Goal: Transaction & Acquisition: Purchase product/service

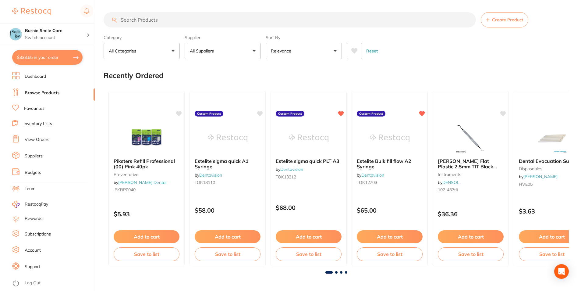
click at [51, 59] on button "$333.65 in your order" at bounding box center [47, 57] width 70 height 15
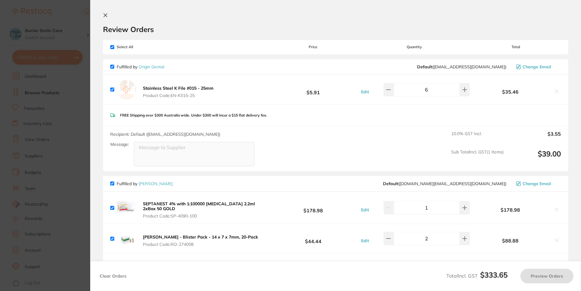
checkbox input "true"
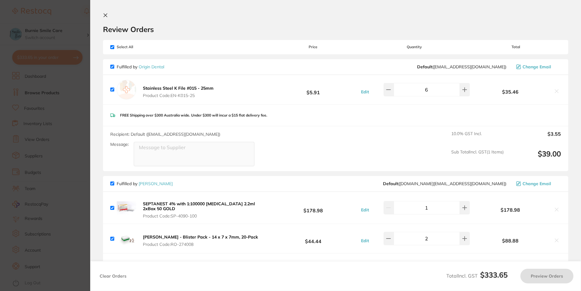
checkbox input "true"
click at [105, 16] on icon at bounding box center [105, 15] width 3 height 3
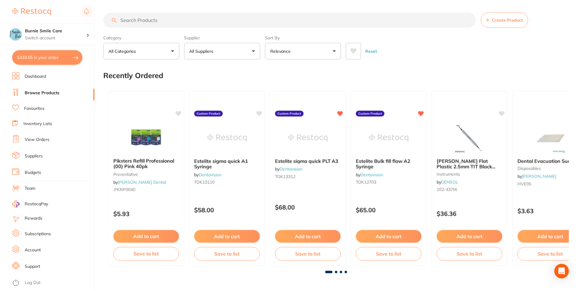
scroll to position [213, 0]
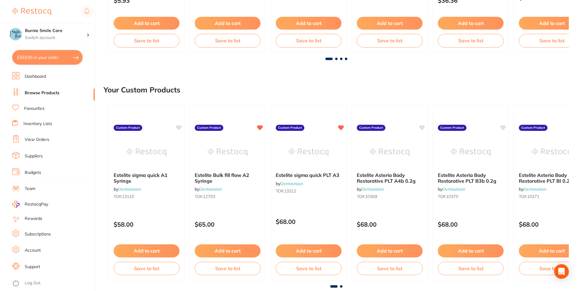
click at [38, 140] on link "View Orders" at bounding box center [37, 140] width 25 height 6
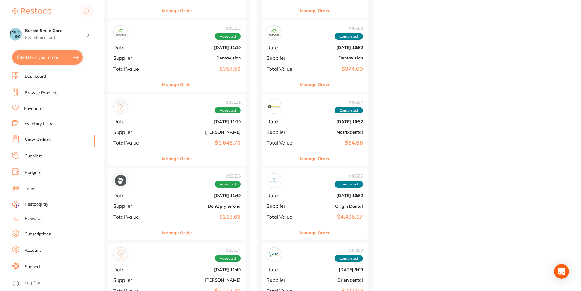
scroll to position [671, 0]
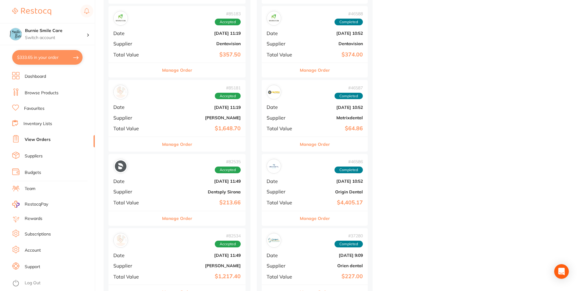
click at [164, 146] on button "Manage Order" at bounding box center [177, 144] width 30 height 15
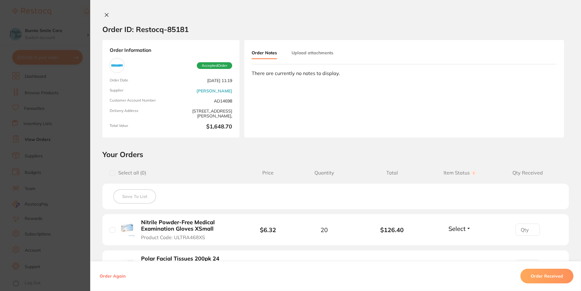
click at [105, 14] on icon at bounding box center [106, 14] width 3 height 3
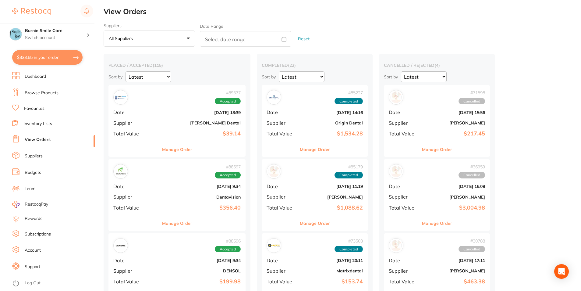
click at [162, 150] on button "Manage Order" at bounding box center [177, 149] width 30 height 15
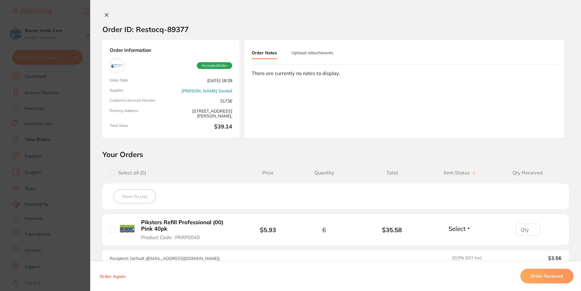
click at [106, 16] on icon at bounding box center [106, 14] width 3 height 3
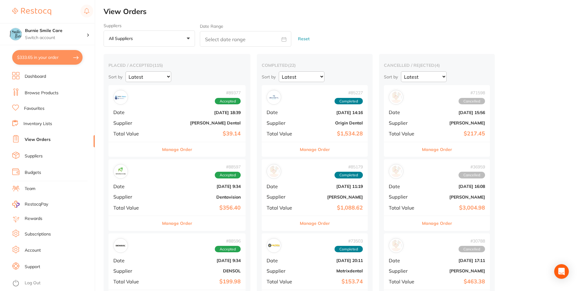
click at [200, 179] on div "# 88597 Accepted Date [DATE] 9:34 Supplier Dentavision Total Value $356.40" at bounding box center [177, 187] width 137 height 56
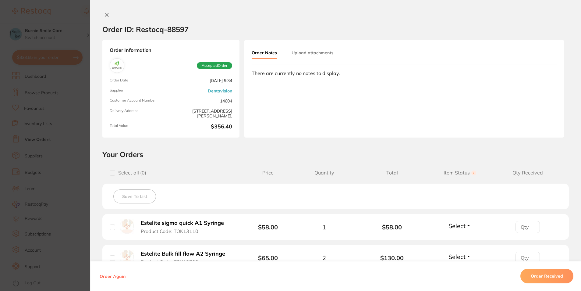
click at [104, 14] on icon at bounding box center [106, 15] width 5 height 5
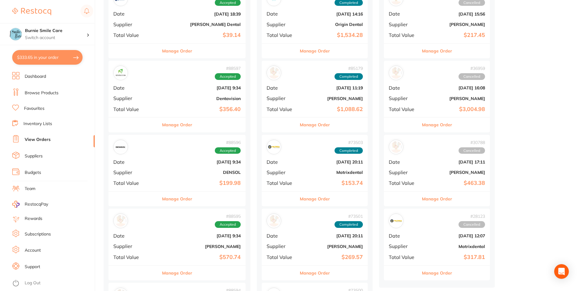
scroll to position [122, 0]
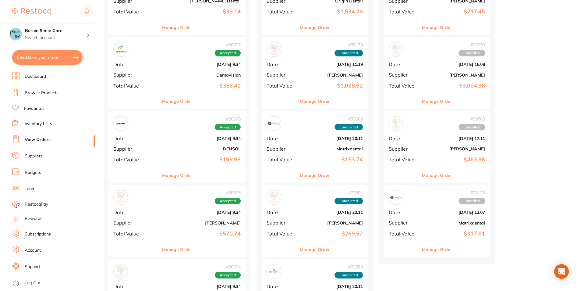
click at [198, 131] on div "# 88596 Accepted Date [DATE] 9:34 Supplier DENSOL Total Value $199.98" at bounding box center [177, 139] width 137 height 56
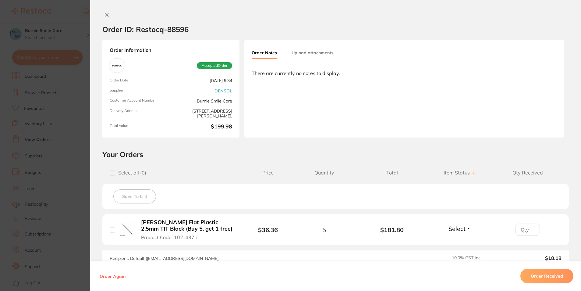
click at [105, 14] on icon at bounding box center [106, 14] width 3 height 3
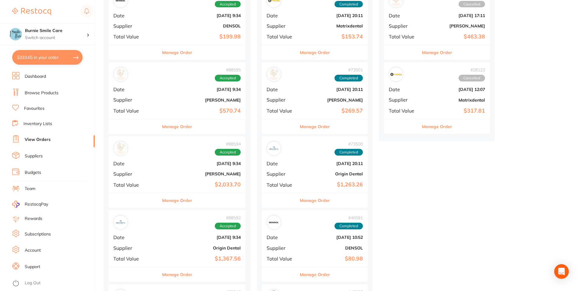
scroll to position [274, 0]
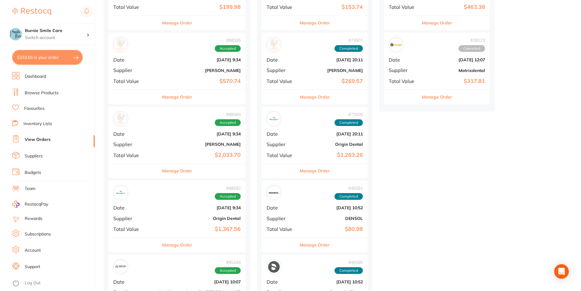
click at [165, 97] on button "Manage Order" at bounding box center [177, 97] width 30 height 15
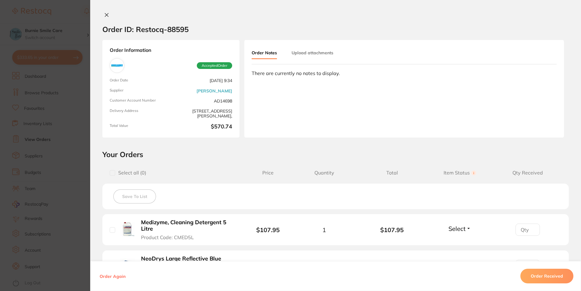
click at [105, 15] on icon at bounding box center [106, 14] width 3 height 3
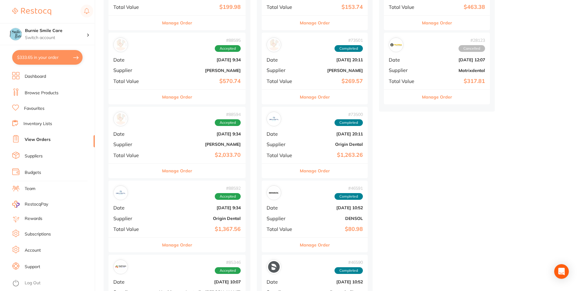
click at [162, 170] on button "Manage Order" at bounding box center [177, 170] width 30 height 15
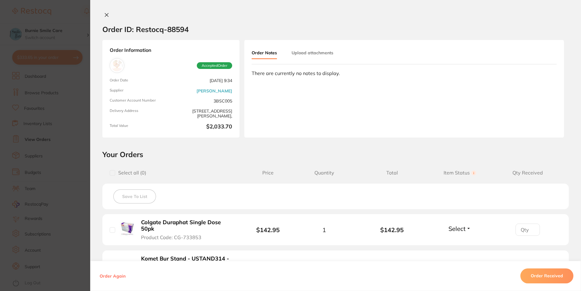
click at [104, 13] on icon at bounding box center [106, 15] width 5 height 5
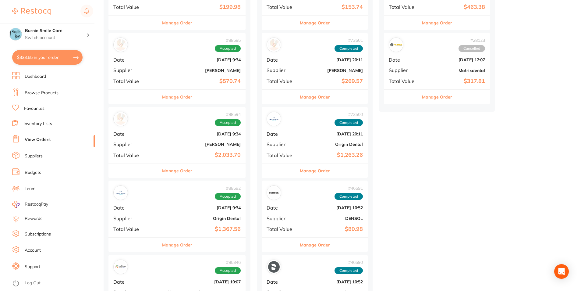
click at [169, 244] on button "Manage Order" at bounding box center [177, 245] width 30 height 15
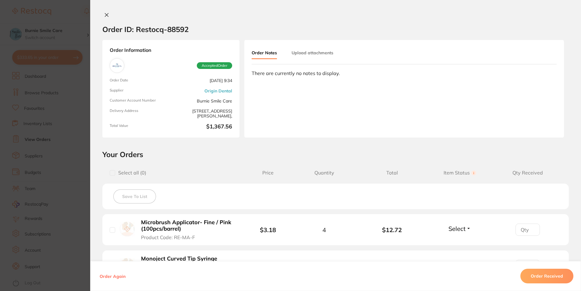
click at [105, 15] on icon at bounding box center [106, 14] width 3 height 3
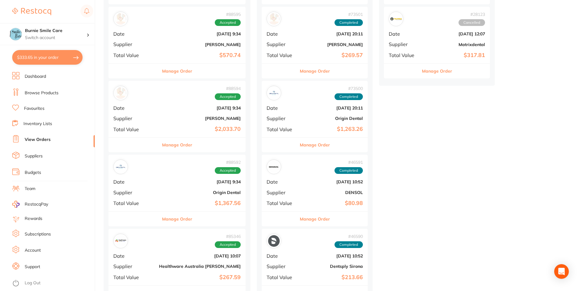
scroll to position [396, 0]
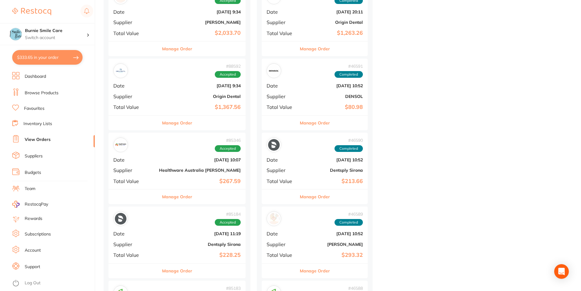
click at [167, 195] on button "Manage Order" at bounding box center [177, 196] width 30 height 15
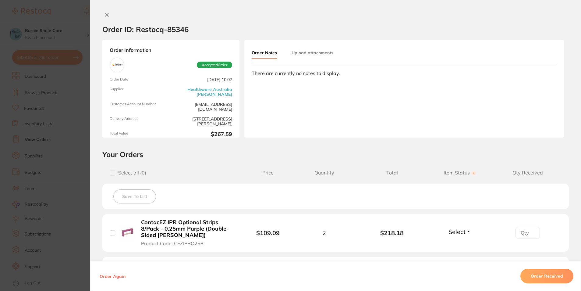
click at [107, 15] on icon at bounding box center [106, 15] width 5 height 5
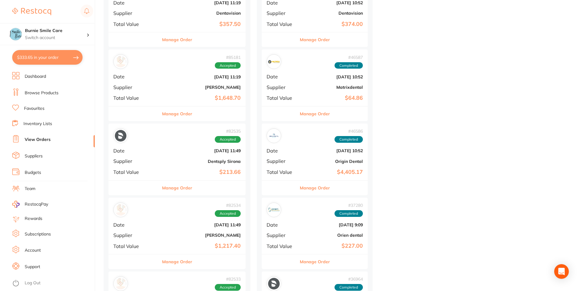
scroll to position [732, 0]
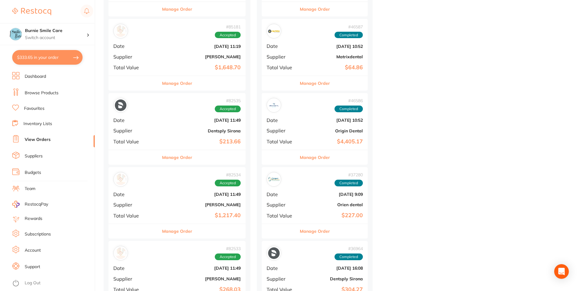
click at [162, 232] on button "Manage Order" at bounding box center [177, 231] width 30 height 15
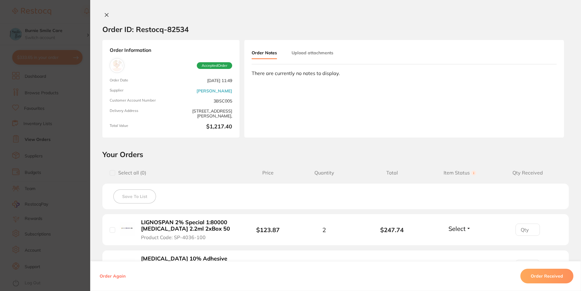
click at [105, 13] on icon at bounding box center [106, 15] width 5 height 5
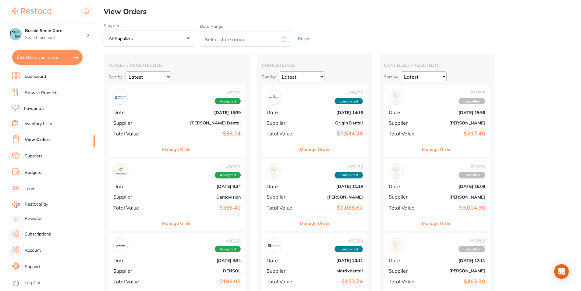
click at [164, 148] on button "Manage Order" at bounding box center [177, 149] width 30 height 15
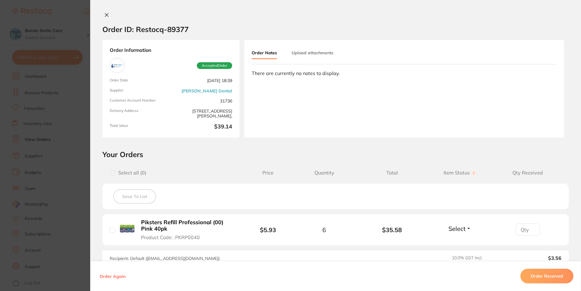
click at [105, 16] on icon at bounding box center [106, 14] width 3 height 3
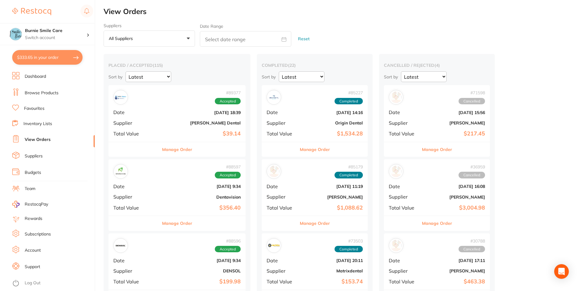
click at [163, 224] on button "Manage Order" at bounding box center [177, 223] width 30 height 15
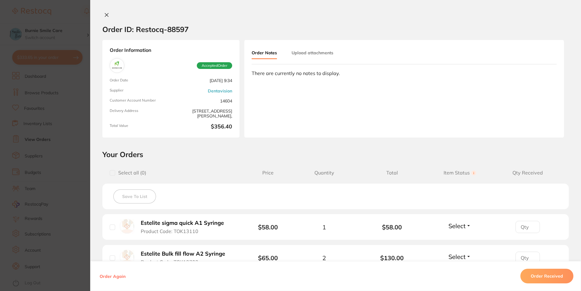
click at [105, 16] on icon at bounding box center [106, 15] width 5 height 5
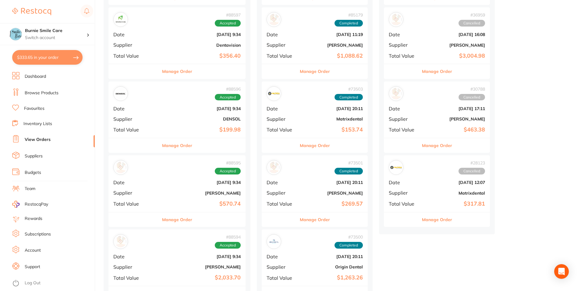
scroll to position [152, 0]
click at [164, 141] on button "Manage Order" at bounding box center [177, 145] width 30 height 15
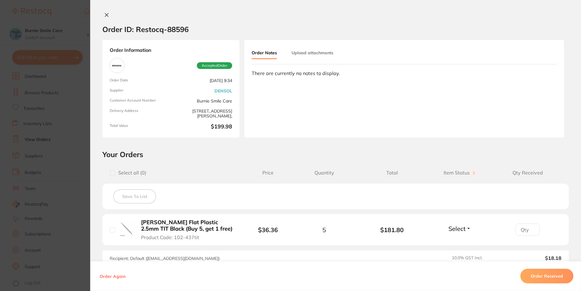
click at [104, 15] on icon at bounding box center [106, 15] width 5 height 5
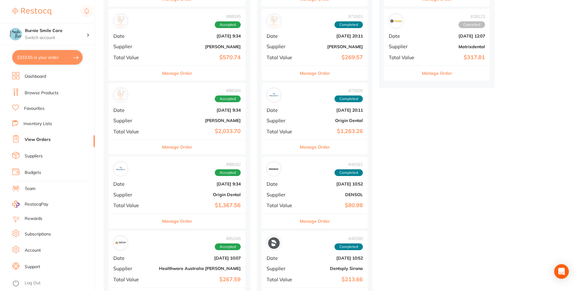
scroll to position [305, 0]
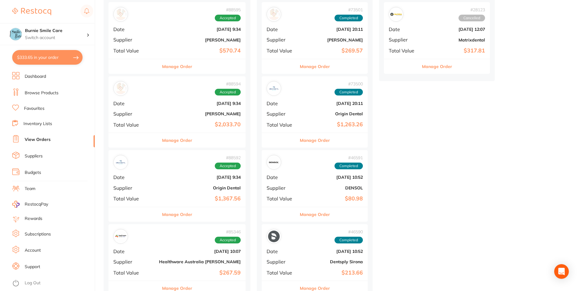
click at [162, 137] on button "Manage Order" at bounding box center [177, 140] width 30 height 15
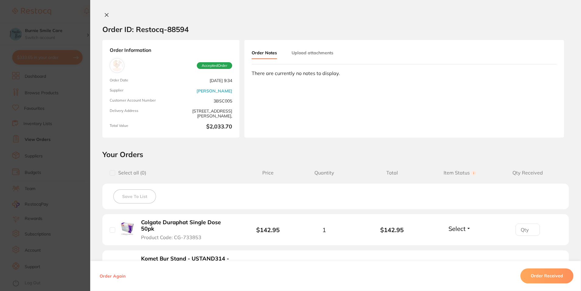
click at [105, 16] on icon at bounding box center [106, 14] width 3 height 3
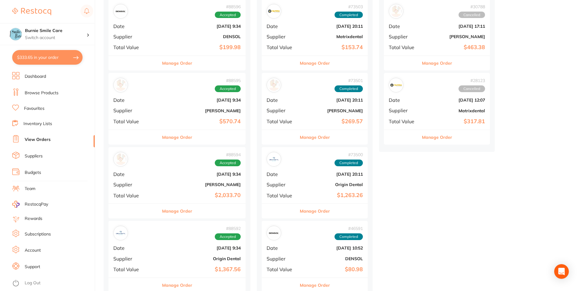
scroll to position [91, 0]
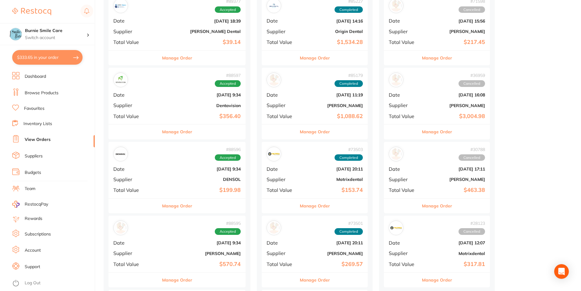
click at [51, 57] on button "$333.65 in your order" at bounding box center [47, 57] width 70 height 15
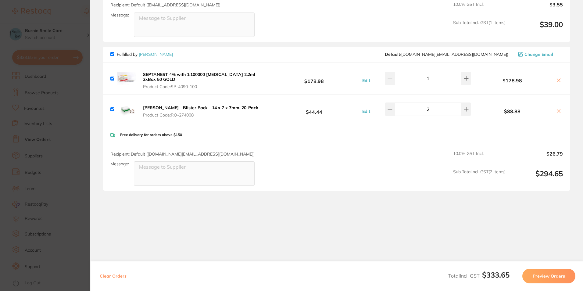
scroll to position [0, 0]
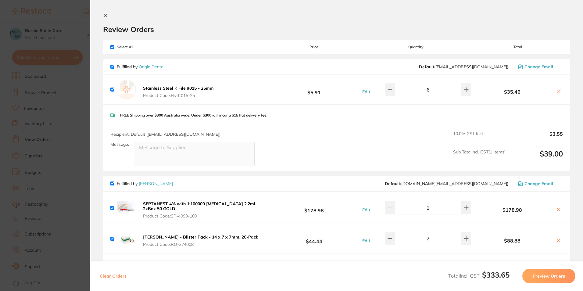
click at [106, 16] on icon at bounding box center [105, 15] width 5 height 5
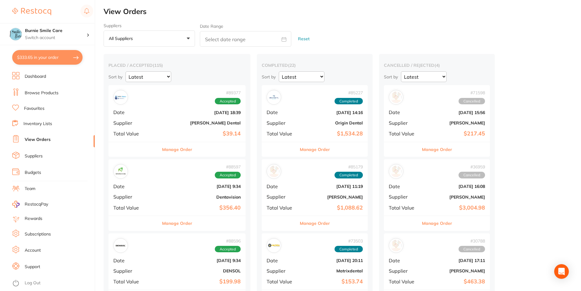
click at [51, 58] on button "$333.65 in your order" at bounding box center [47, 57] width 70 height 15
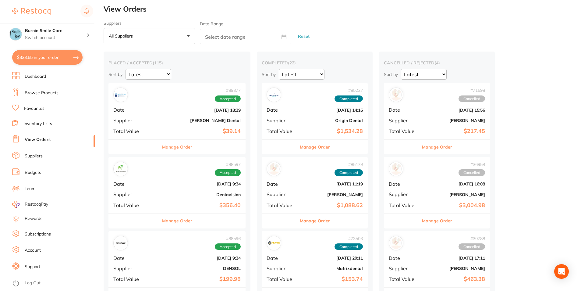
click at [37, 92] on link "Browse Products" at bounding box center [42, 93] width 34 height 6
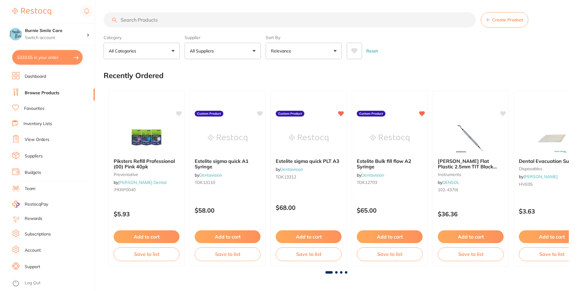
click at [155, 20] on input "search" at bounding box center [290, 19] width 373 height 15
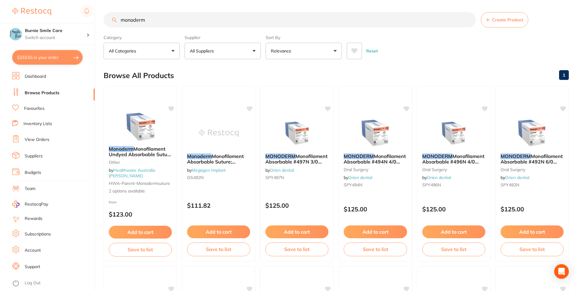
type input "monoderm"
click at [256, 51] on button "All Suppliers" at bounding box center [223, 51] width 76 height 16
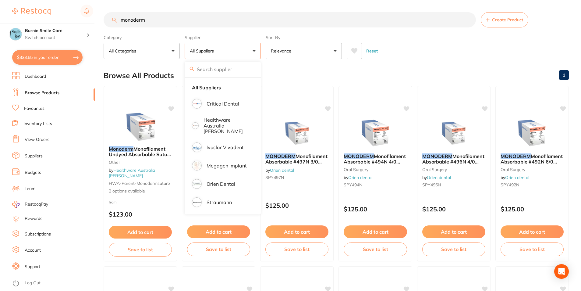
drag, startPoint x: 158, startPoint y: 20, endPoint x: 101, endPoint y: 17, distance: 57.7
click at [101, 17] on div "$333.65 Burnie Smile Care Switch account North West Dental Wynyard Burnie Smile…" at bounding box center [290, 145] width 581 height 291
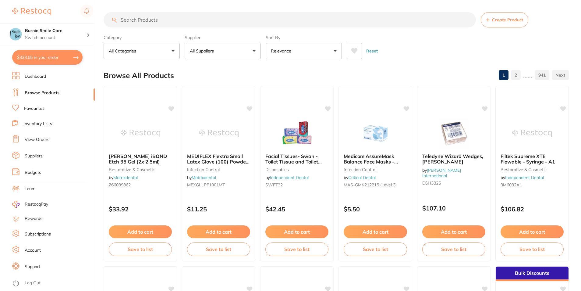
click at [255, 51] on button "All Suppliers" at bounding box center [223, 51] width 76 height 16
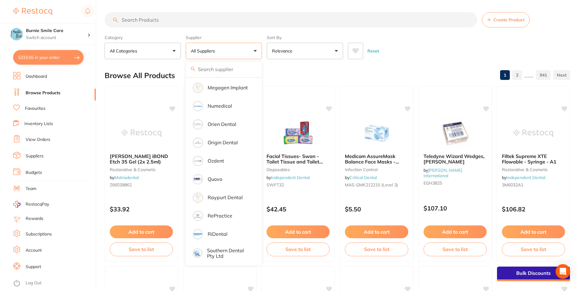
scroll to position [518, 0]
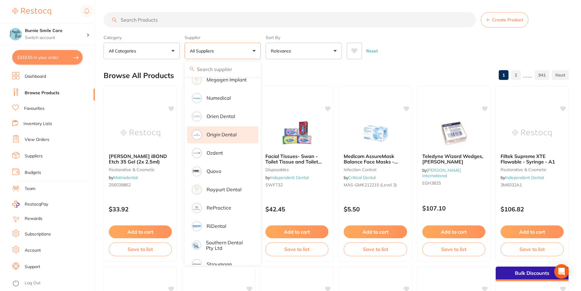
click at [227, 132] on p "Origin Dental" at bounding box center [222, 134] width 30 height 5
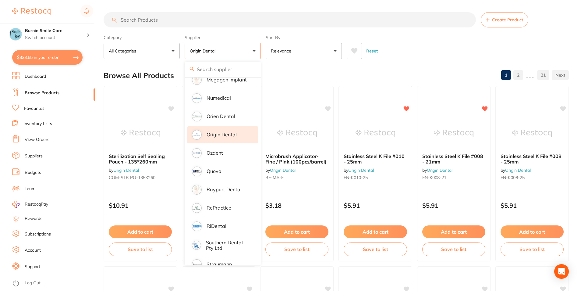
click at [150, 20] on input "search" at bounding box center [290, 19] width 373 height 15
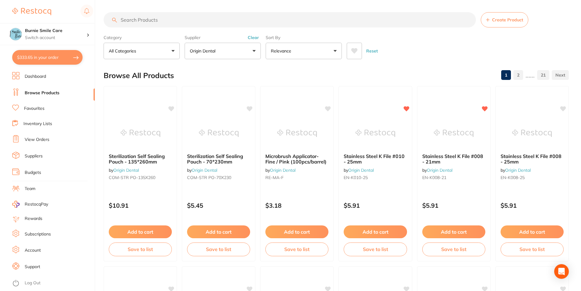
paste input "monoderm"
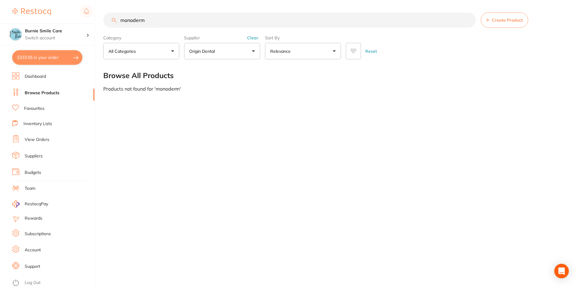
scroll to position [0, 0]
type input "monoderm"
click at [251, 39] on button "Clear" at bounding box center [253, 37] width 15 height 5
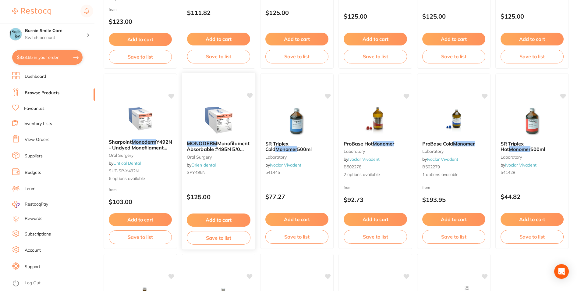
scroll to position [213, 0]
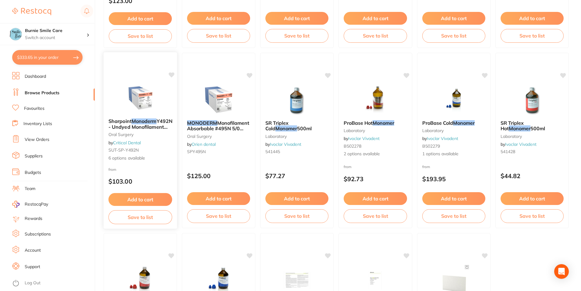
click at [134, 146] on div "Sharpoint Monoderm Y492N - Undyed Monofilament Absorbable Sutures (12 per box) …" at bounding box center [141, 139] width 74 height 53
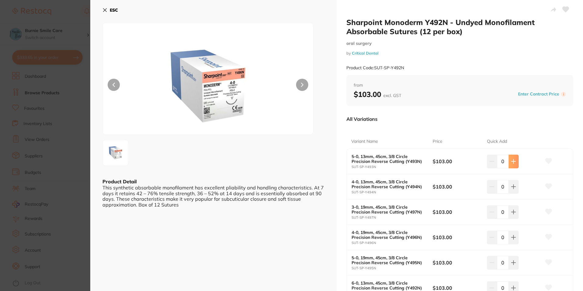
click at [511, 162] on icon at bounding box center [513, 161] width 5 height 5
type input "2"
click at [511, 164] on icon at bounding box center [513, 161] width 5 height 5
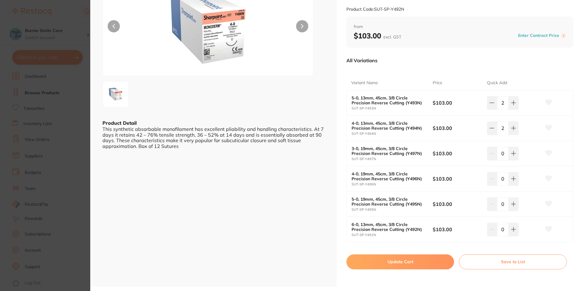
scroll to position [61, 0]
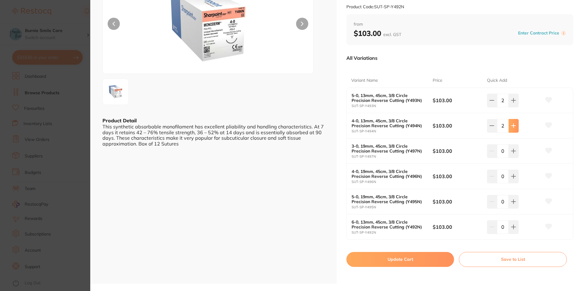
click at [512, 102] on icon at bounding box center [514, 100] width 4 height 4
type input "3"
click at [514, 102] on icon at bounding box center [513, 100] width 5 height 5
type input "3"
drag, startPoint x: 351, startPoint y: 96, endPoint x: 424, endPoint y: 102, distance: 73.4
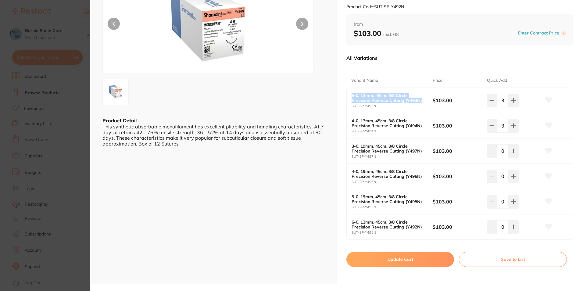
click at [424, 102] on div "5-0, 13mm, 45cm, 3/8 Circle Precision Reverse Cutting (Y493N) SUT-SP-Y493N" at bounding box center [392, 100] width 81 height 15
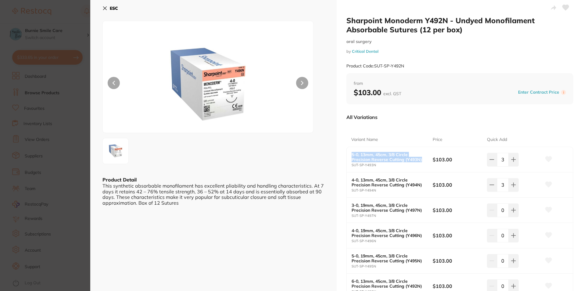
scroll to position [0, 0]
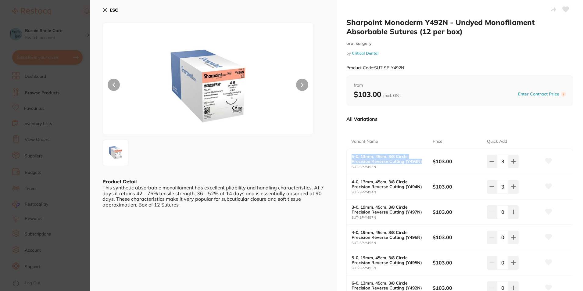
copy b "5-0, 13mm, 45cm, 3/8 Circle Precision Reverse Cutting (Y493N)"
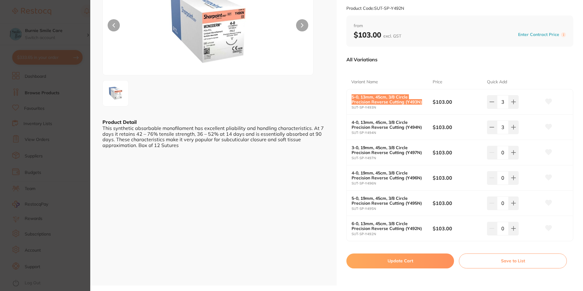
scroll to position [61, 0]
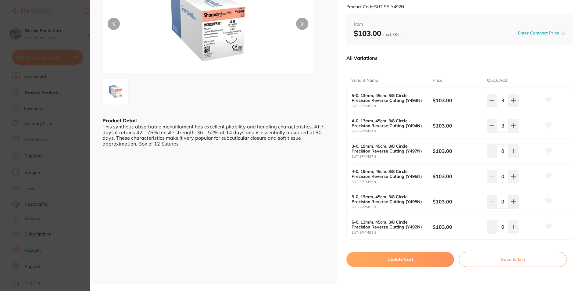
click at [379, 174] on b "4-0, 19mm, 45cm, 3/8 Circle Precision Reverse Cutting (Y496N)" at bounding box center [388, 174] width 73 height 10
drag, startPoint x: 351, startPoint y: 171, endPoint x: 422, endPoint y: 176, distance: 70.9
click at [422, 176] on b "4-0, 19mm, 45cm, 3/8 Circle Precision Reverse Cutting (Y496N)" at bounding box center [388, 174] width 73 height 10
drag, startPoint x: 422, startPoint y: 176, endPoint x: 410, endPoint y: 175, distance: 11.9
copy b "4-0, 19mm, 45cm, 3/8 Circle Precision Reverse Cutting (Y496N)"
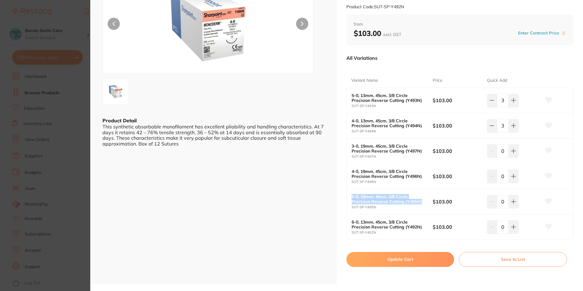
drag, startPoint x: 351, startPoint y: 198, endPoint x: 427, endPoint y: 200, distance: 75.6
click at [427, 200] on div "5-0, 19mm, 45cm, 3/8 Circle Precision Reverse Cutting (Y495N) SUT-SP-Y495N" at bounding box center [392, 201] width 81 height 15
copy b "5-0, 19mm, 45cm, 3/8 Circle Precision Reverse Cutting (Y495N)"
click at [511, 103] on icon at bounding box center [513, 100] width 5 height 5
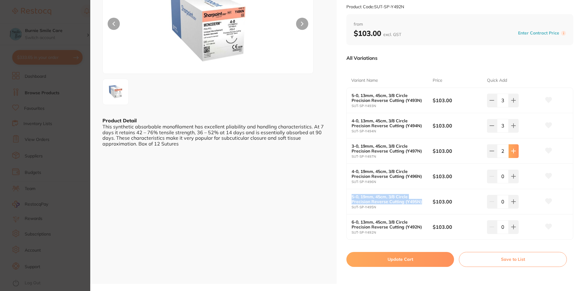
click at [511, 103] on icon at bounding box center [513, 100] width 5 height 5
type input "3"
click at [489, 107] on button at bounding box center [492, 100] width 10 height 13
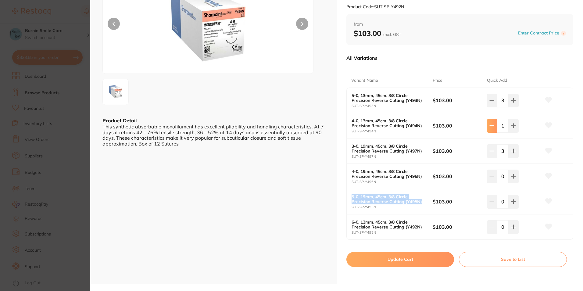
type input "0"
click at [489, 100] on icon at bounding box center [491, 100] width 5 height 5
type input "0"
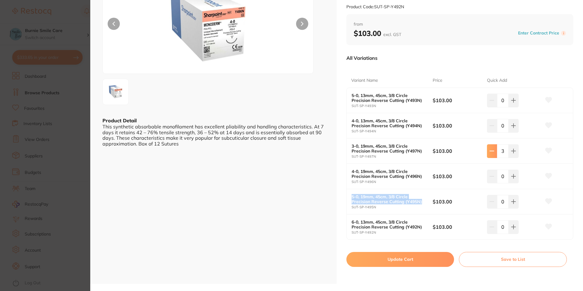
click at [493, 107] on button at bounding box center [492, 100] width 10 height 13
type input "0"
click at [516, 107] on button at bounding box center [514, 100] width 10 height 13
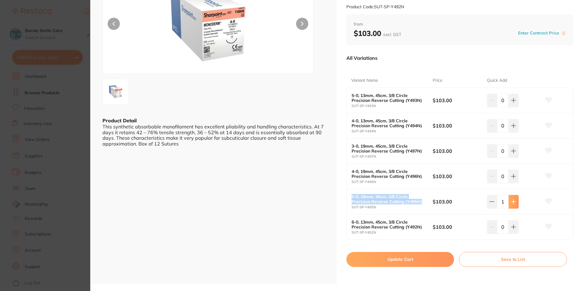
click at [516, 107] on button at bounding box center [514, 100] width 10 height 13
click at [515, 107] on button at bounding box center [514, 100] width 10 height 13
type input "3"
click at [514, 103] on icon at bounding box center [513, 100] width 5 height 5
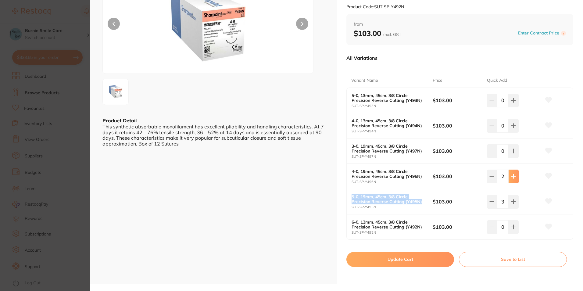
click at [514, 103] on icon at bounding box center [513, 100] width 5 height 5
click at [511, 103] on icon at bounding box center [513, 100] width 5 height 5
click at [490, 103] on icon at bounding box center [491, 100] width 5 height 5
type input "3"
click at [404, 259] on button "Update Cart" at bounding box center [400, 259] width 108 height 15
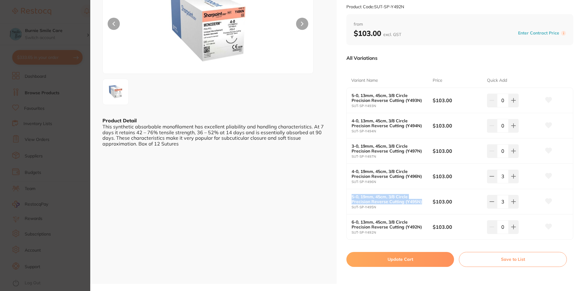
checkbox input "false"
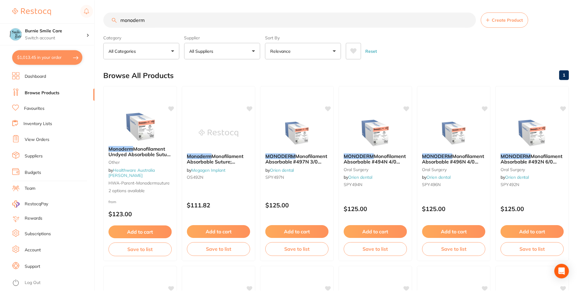
scroll to position [213, 0]
